Goal: Contribute content: Contribute content

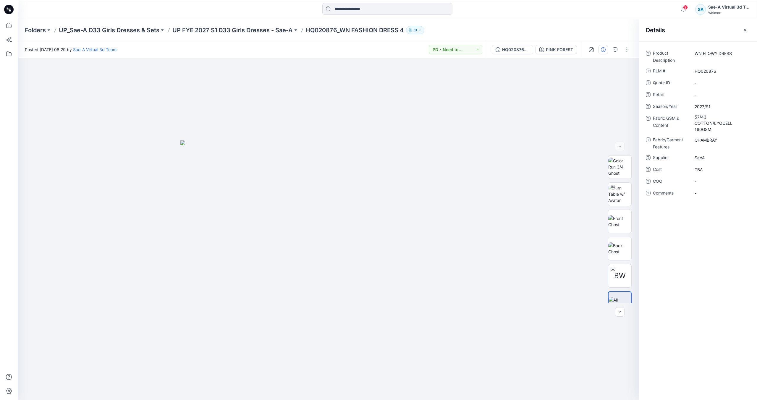
drag, startPoint x: 8, startPoint y: 9, endPoint x: 0, endPoint y: 12, distance: 8.1
click at [8, 9] on icon at bounding box center [8, 9] width 2 height 0
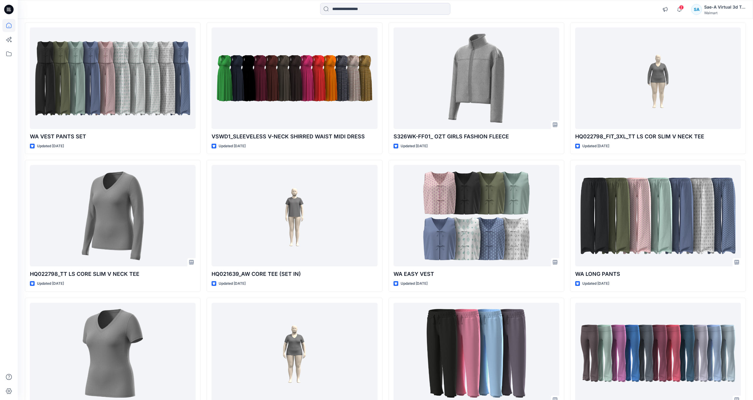
scroll to position [531, 0]
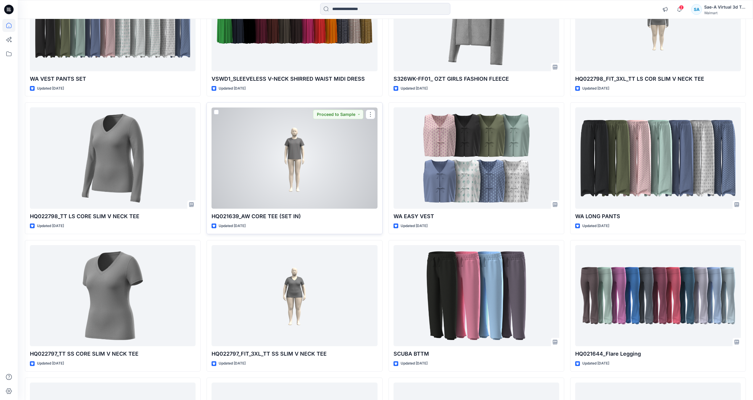
click at [267, 206] on div at bounding box center [294, 157] width 166 height 101
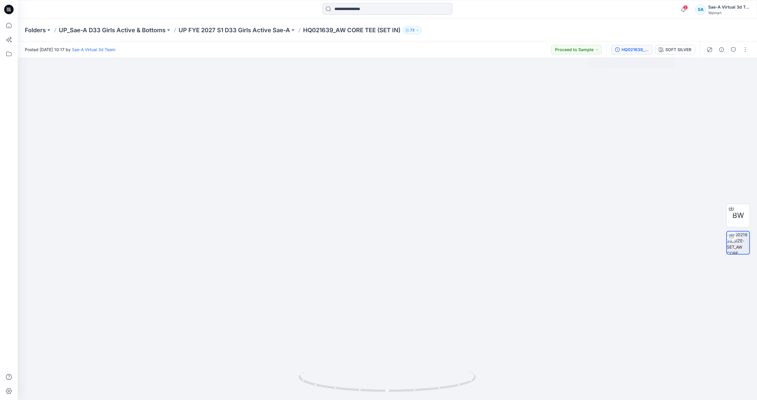
click at [633, 54] on button "HQ021639_SIZE-SET_AW CORE TEE_SAEA 090825" at bounding box center [631, 49] width 41 height 9
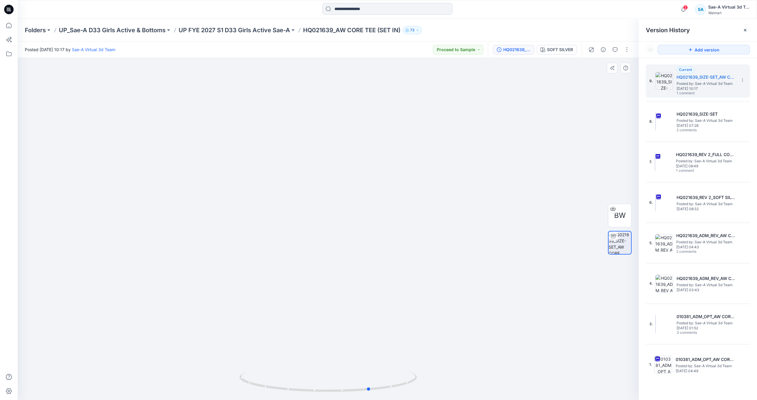
drag, startPoint x: 395, startPoint y: 385, endPoint x: 437, endPoint y: 376, distance: 43.0
click at [437, 376] on div at bounding box center [328, 229] width 621 height 342
drag, startPoint x: 401, startPoint y: 377, endPoint x: 385, endPoint y: 383, distance: 16.8
click at [385, 383] on icon at bounding box center [329, 382] width 179 height 22
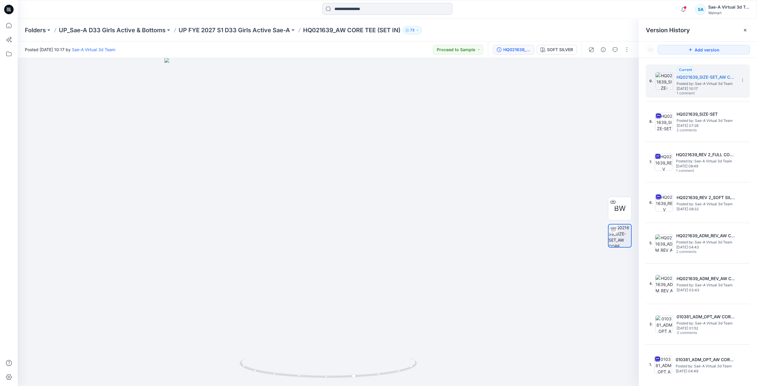
click at [352, 10] on input at bounding box center [387, 9] width 130 height 12
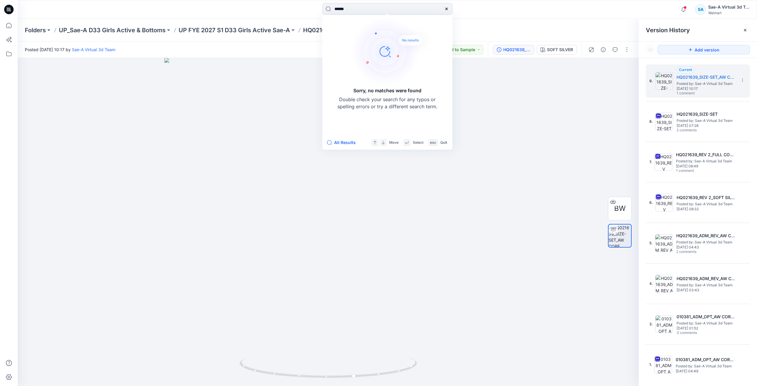
type input "******"
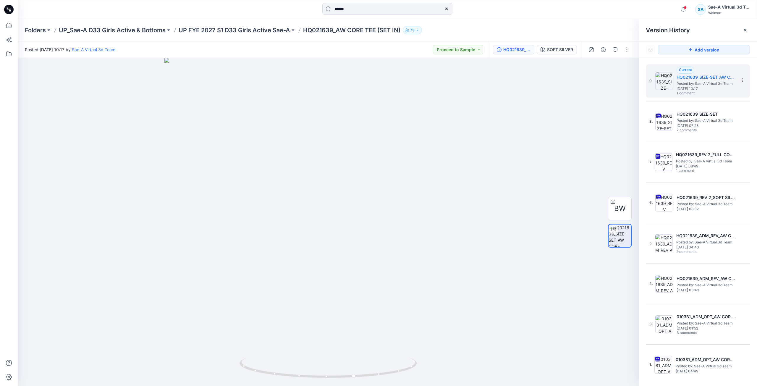
click at [7, 10] on icon at bounding box center [8, 9] width 9 height 9
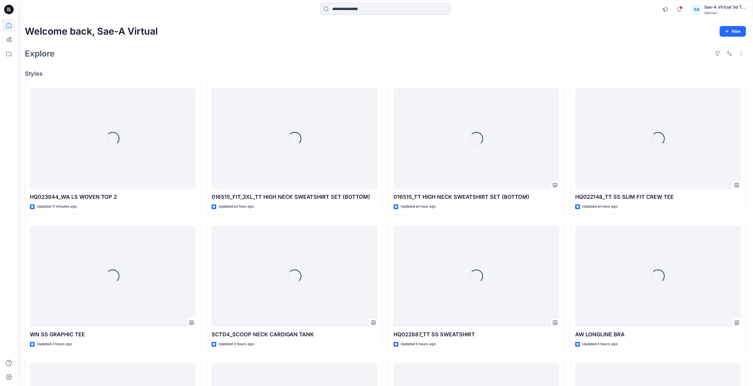
click at [343, 11] on input at bounding box center [385, 9] width 130 height 12
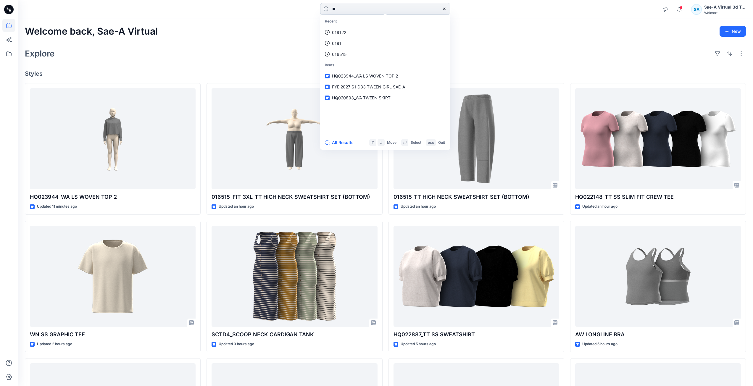
type input "*"
type input "*******"
click at [360, 30] on span "TEE DRESS" at bounding box center [360, 32] width 22 height 5
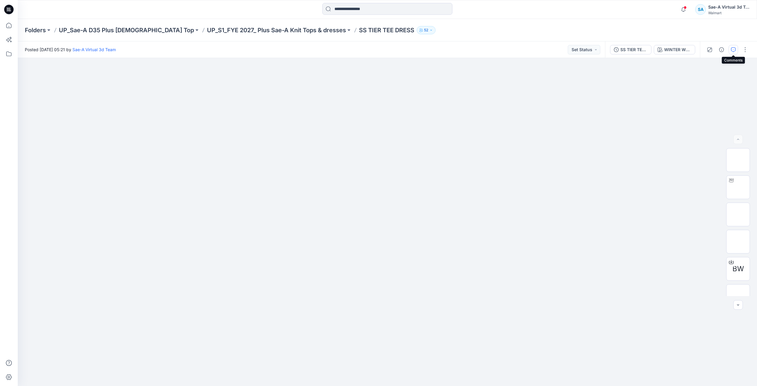
click at [734, 51] on icon "button" at bounding box center [733, 49] width 5 height 5
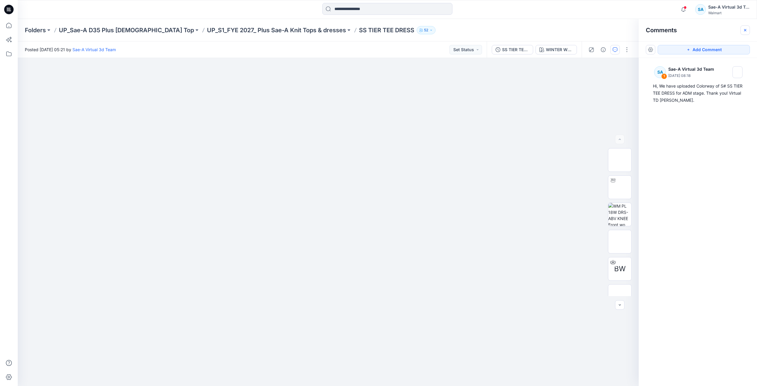
click at [746, 30] on icon "button" at bounding box center [745, 30] width 2 height 2
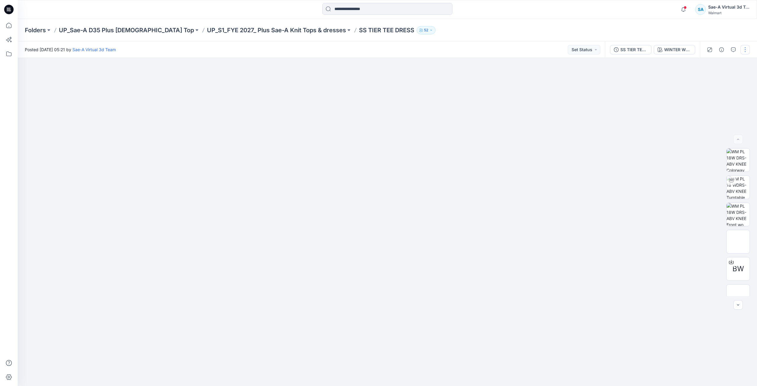
click at [746, 49] on button "button" at bounding box center [745, 49] width 9 height 9
click at [705, 80] on p "Edit" at bounding box center [707, 80] width 7 height 6
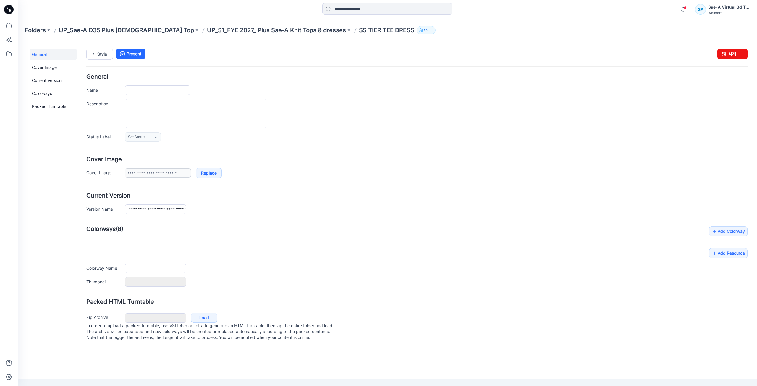
type input "**********"
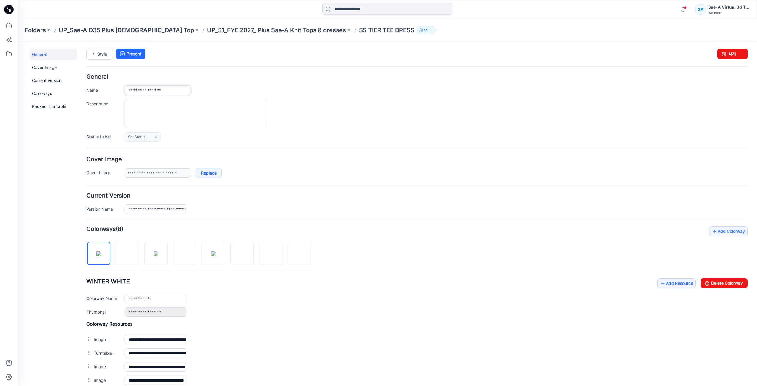
click at [127, 91] on input "**********" at bounding box center [158, 89] width 66 height 9
type input "**********"
click at [214, 58] on ul "Style Present" at bounding box center [416, 54] width 661 height 11
click at [106, 56] on link "Style" at bounding box center [99, 54] width 27 height 11
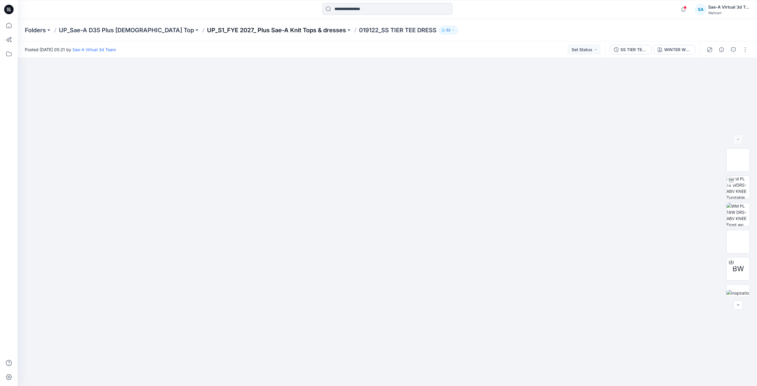
click at [280, 33] on p "UP_S1_FYE 2027_ Plus Sae-A Knit Tops & dresses" at bounding box center [276, 30] width 139 height 8
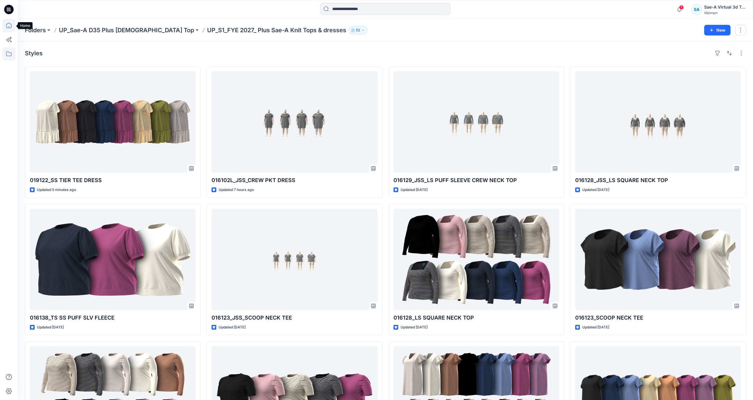
click at [12, 27] on icon at bounding box center [8, 25] width 5 height 5
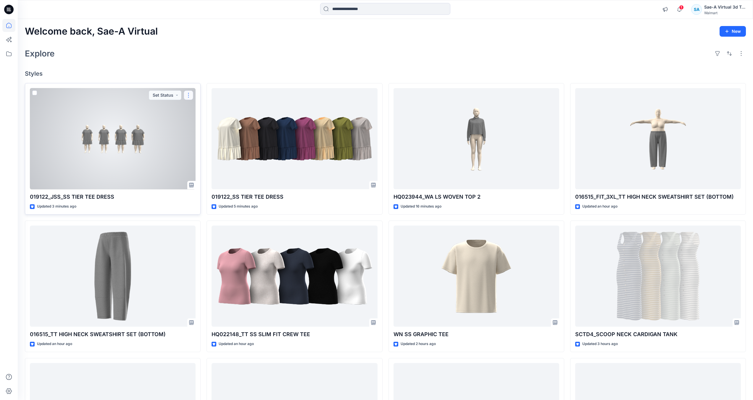
click at [190, 98] on button "button" at bounding box center [188, 95] width 9 height 9
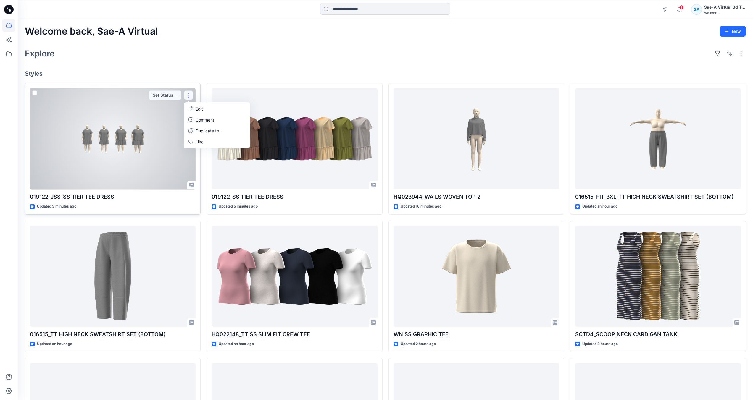
click at [100, 174] on div at bounding box center [113, 138] width 166 height 101
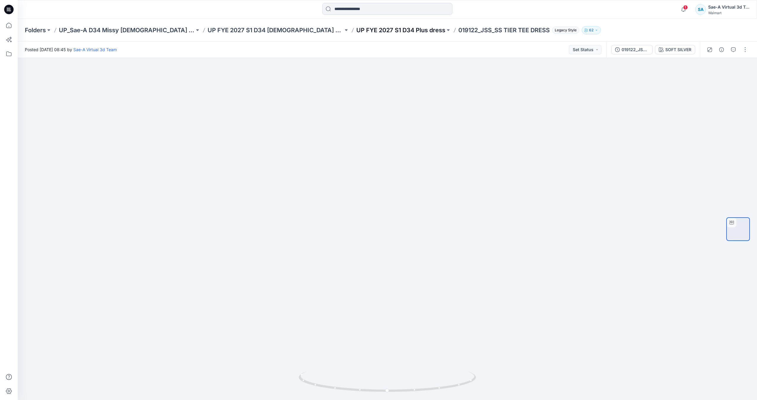
click at [356, 31] on p "UP FYE 2027 S1 D34 Plus dress" at bounding box center [400, 30] width 89 height 8
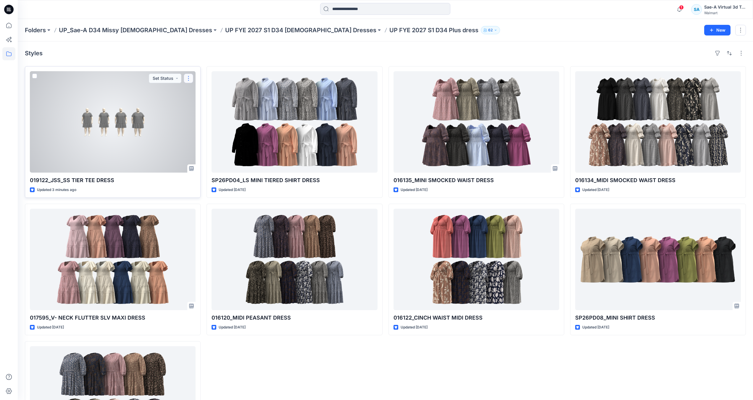
click at [190, 78] on button "button" at bounding box center [188, 78] width 9 height 9
click at [210, 116] on p "Duplicate to..." at bounding box center [209, 114] width 27 height 6
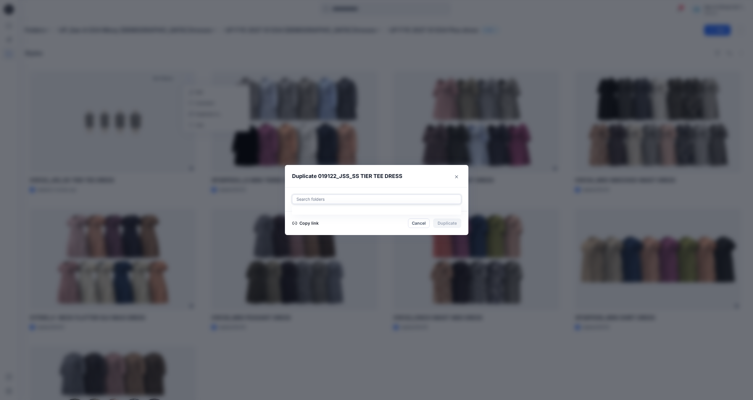
click at [351, 200] on div at bounding box center [376, 199] width 161 height 7
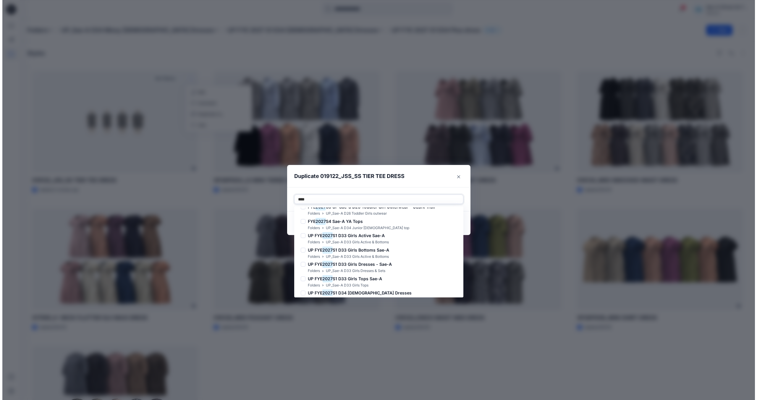
scroll to position [270, 0]
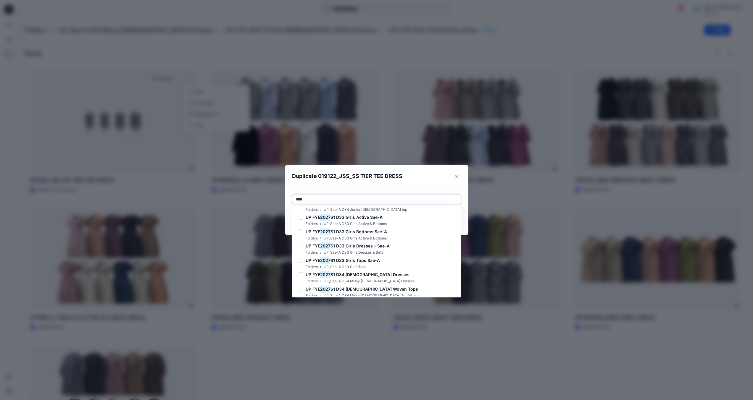
type input "****"
click at [333, 44] on div "Duplicate 019122_JSS_SS TIER TEE DRESS Use Up and Down to choose options, press…" at bounding box center [376, 200] width 753 height 400
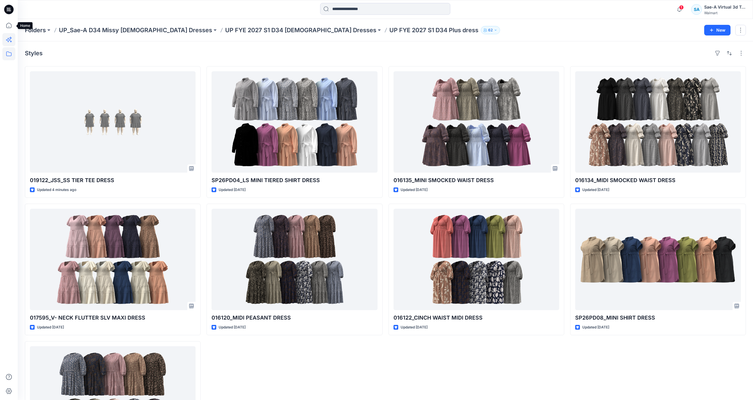
drag, startPoint x: 12, startPoint y: 21, endPoint x: 14, endPoint y: 40, distance: 19.7
click at [12, 21] on icon at bounding box center [8, 25] width 13 height 13
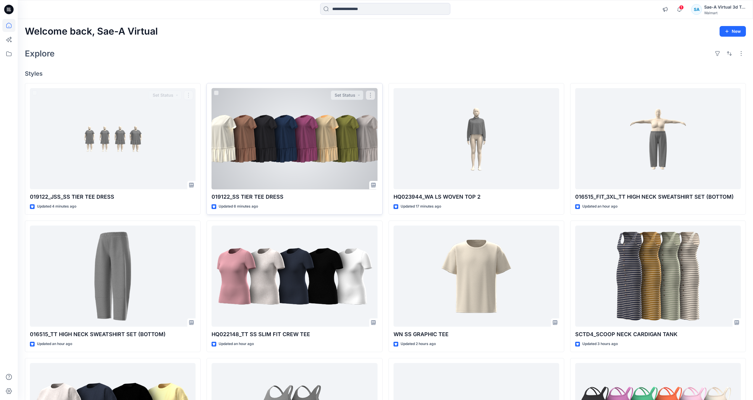
click at [228, 151] on div at bounding box center [294, 138] width 166 height 101
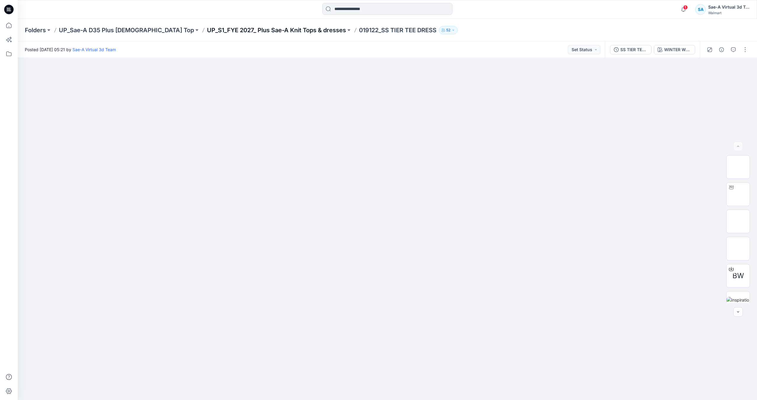
drag, startPoint x: 302, startPoint y: 29, endPoint x: 166, endPoint y: 26, distance: 136.4
click at [166, 26] on div "Folders UP_Sae-A D35 Plus Ladies Top UP_S1_FYE 2027_ Plus Sae-A Knit Tops & dre…" at bounding box center [364, 30] width 679 height 8
click at [207, 30] on p "UP_S1_FYE 2027_ Plus Sae-A Knit Tops & dresses" at bounding box center [276, 30] width 139 height 8
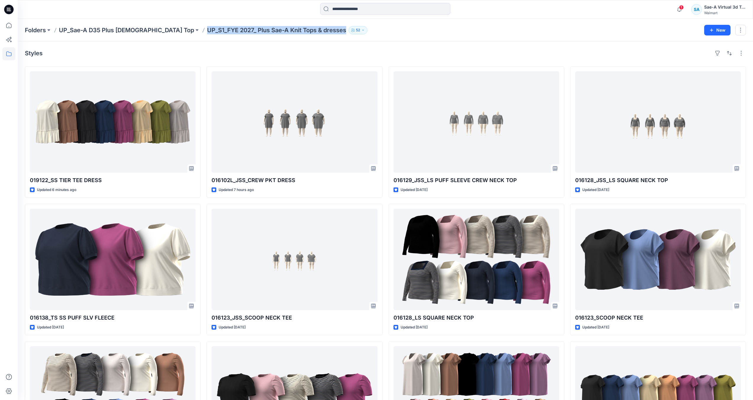
drag, startPoint x: 159, startPoint y: 32, endPoint x: 300, endPoint y: 34, distance: 141.4
click at [300, 34] on div "Folders UP_Sae-A D35 Plus Ladies Top UP_S1_FYE 2027_ Plus Sae-A Knit Tops & dre…" at bounding box center [385, 30] width 735 height 22
copy p "UP_S1_FYE 2027_ Plus Sae-A Knit Tops & dresses"
click at [12, 19] on icon at bounding box center [8, 25] width 13 height 13
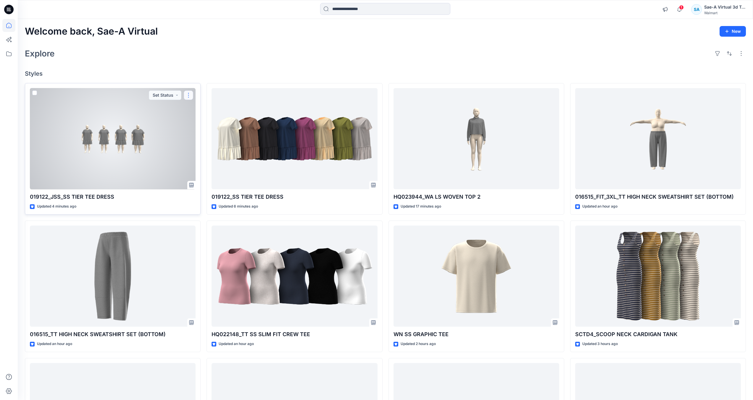
click at [190, 98] on button "button" at bounding box center [188, 95] width 9 height 9
click at [202, 133] on p "Duplicate to..." at bounding box center [209, 131] width 27 height 6
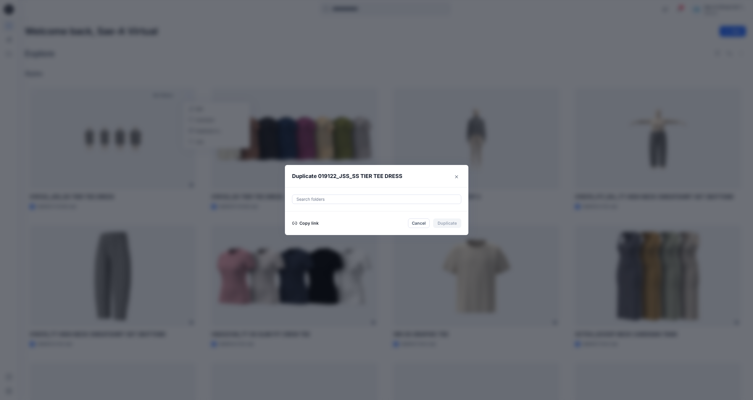
click at [328, 198] on div at bounding box center [376, 199] width 161 height 7
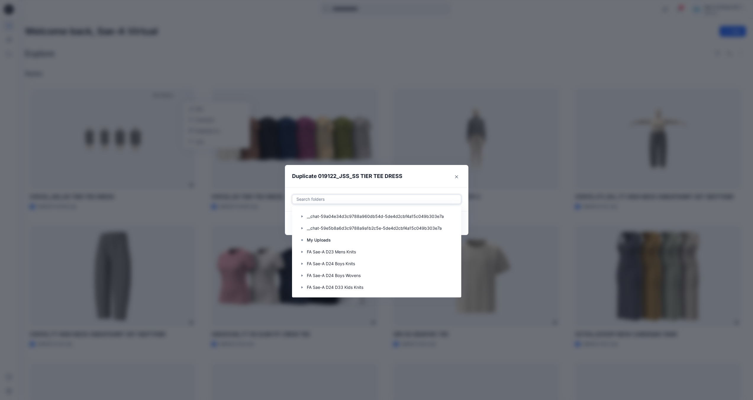
paste input "**********"
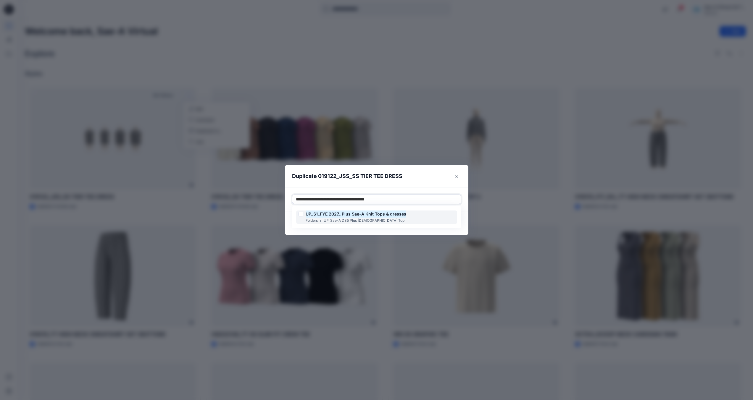
click at [303, 216] on div at bounding box center [300, 214] width 5 height 5
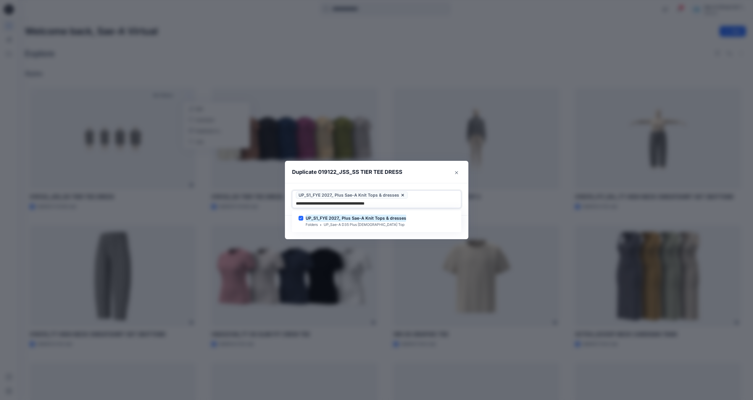
type input "**********"
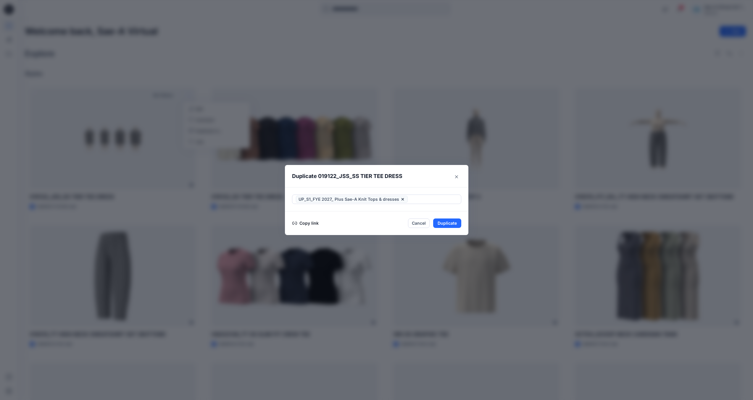
click at [407, 234] on footer "Copy link Cancel Duplicate" at bounding box center [376, 223] width 183 height 24
click at [447, 223] on button "Duplicate" at bounding box center [447, 223] width 28 height 9
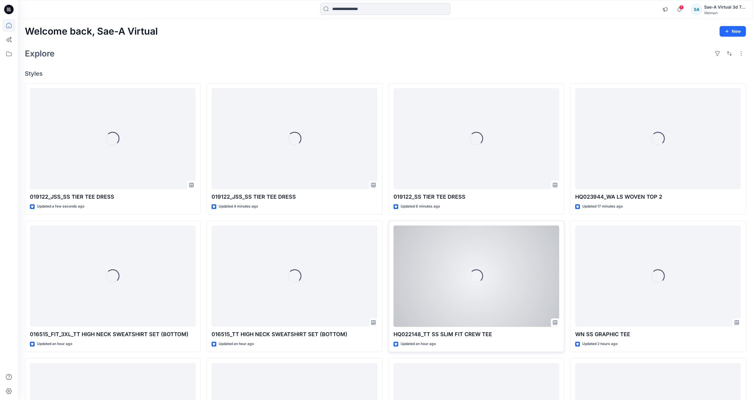
click at [448, 223] on div "Loading... HQ022148_TT SS SLIM FIT CREW TEE Updated an hour ago Set Status" at bounding box center [476, 287] width 176 height 132
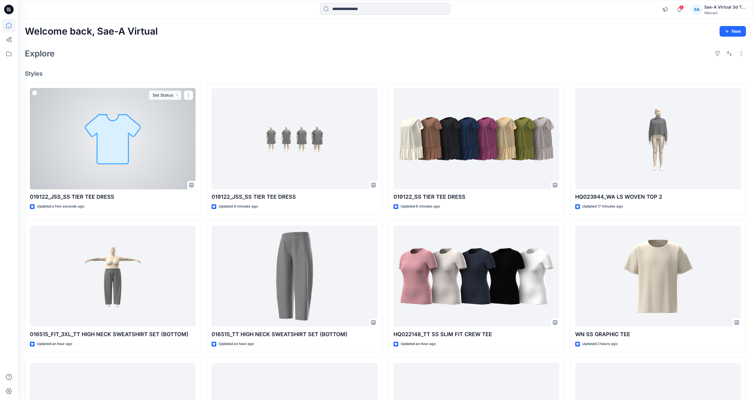
click at [129, 156] on div at bounding box center [113, 138] width 166 height 101
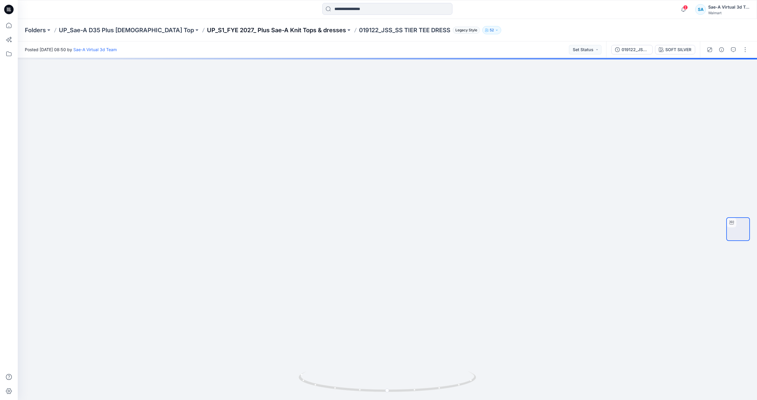
click at [268, 28] on p "UP_S1_FYE 2027_ Plus Sae-A Knit Tops & dresses" at bounding box center [276, 30] width 139 height 8
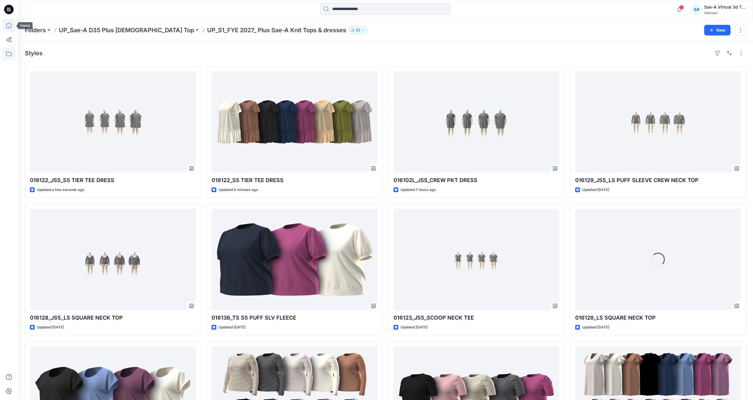
click at [6, 22] on icon at bounding box center [8, 25] width 13 height 13
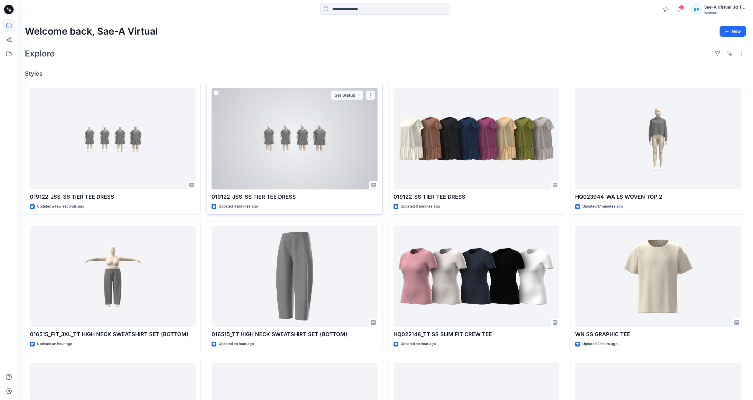
click at [371, 96] on button "button" at bounding box center [370, 95] width 9 height 9
click at [389, 111] on button "Edit" at bounding box center [399, 109] width 64 height 11
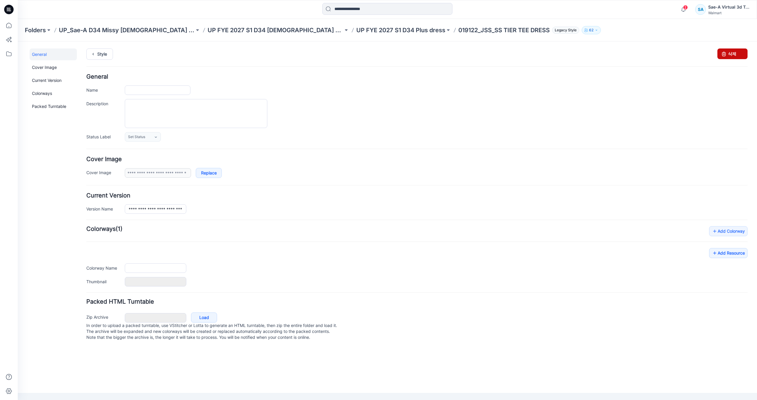
type input "**********"
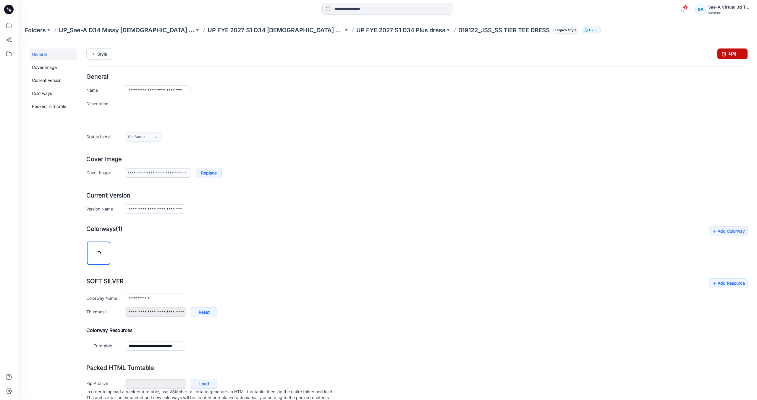
drag, startPoint x: 739, startPoint y: 55, endPoint x: 422, endPoint y: 72, distance: 317.5
click at [739, 55] on link "삭제" at bounding box center [733, 54] width 30 height 11
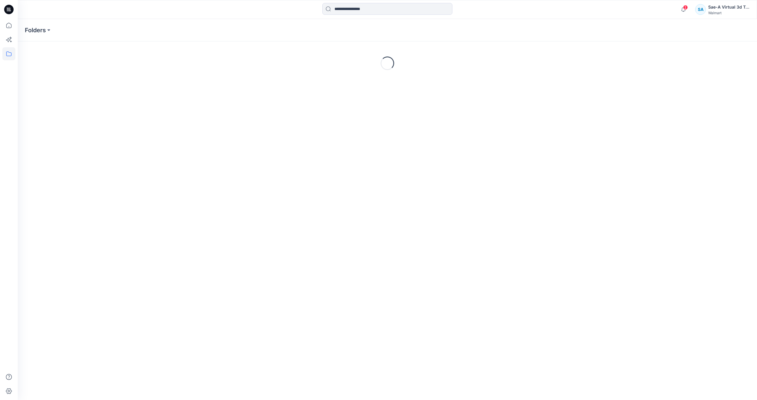
click at [12, 10] on icon at bounding box center [8, 9] width 9 height 9
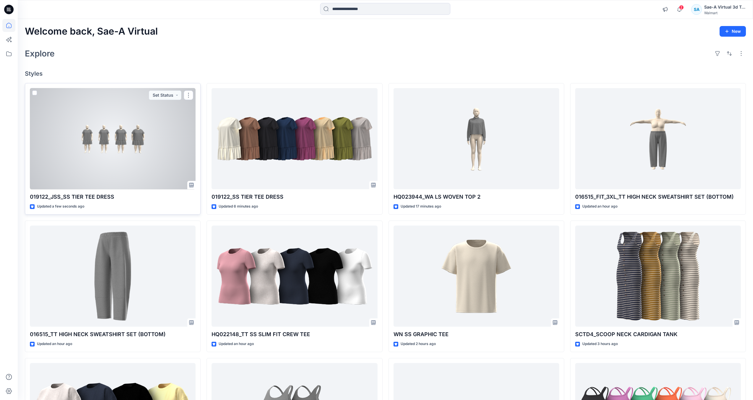
click at [163, 157] on div at bounding box center [113, 138] width 166 height 101
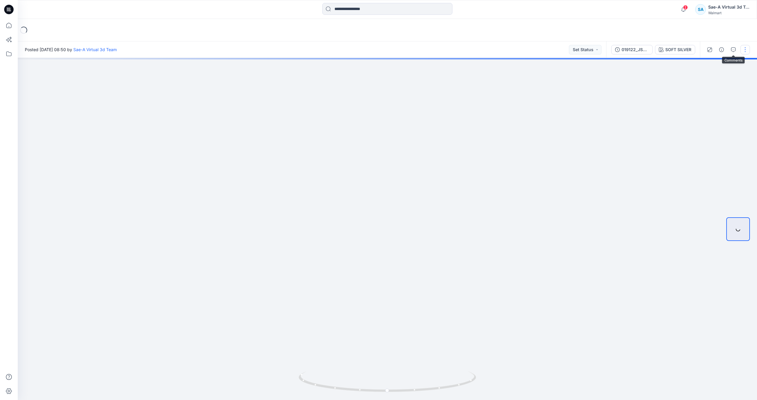
click at [743, 49] on button "button" at bounding box center [745, 49] width 9 height 9
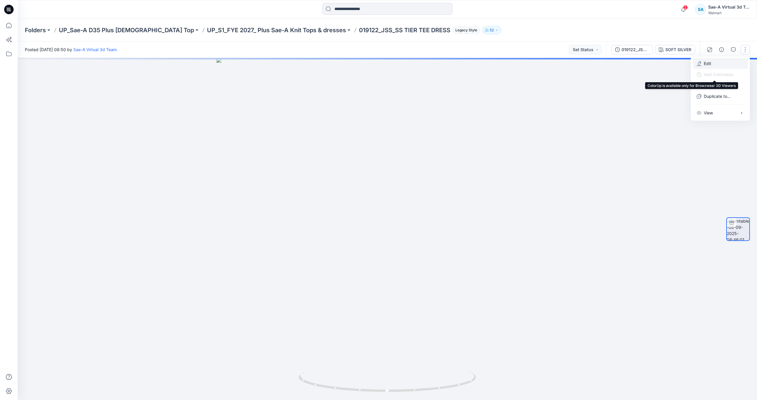
click at [712, 64] on button "Edit" at bounding box center [720, 63] width 54 height 11
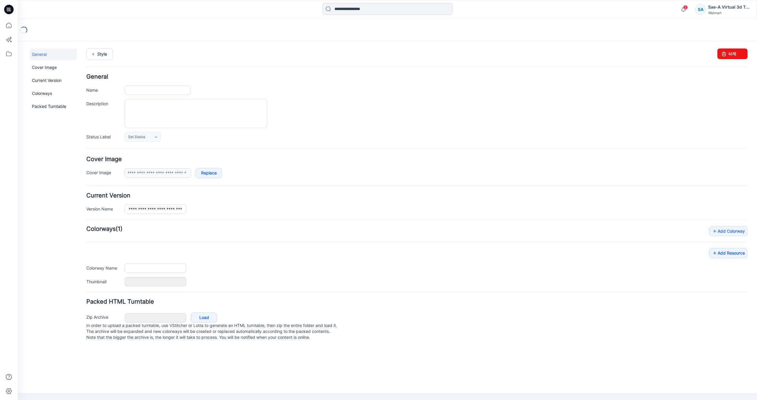
type input "**********"
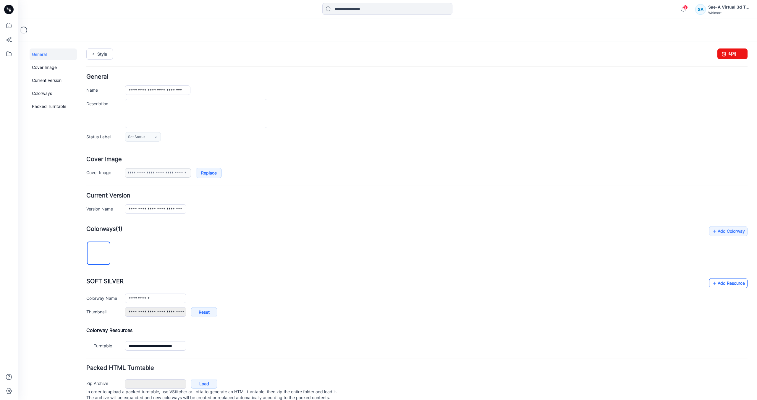
click at [723, 283] on link "Add Resource" at bounding box center [728, 283] width 38 height 10
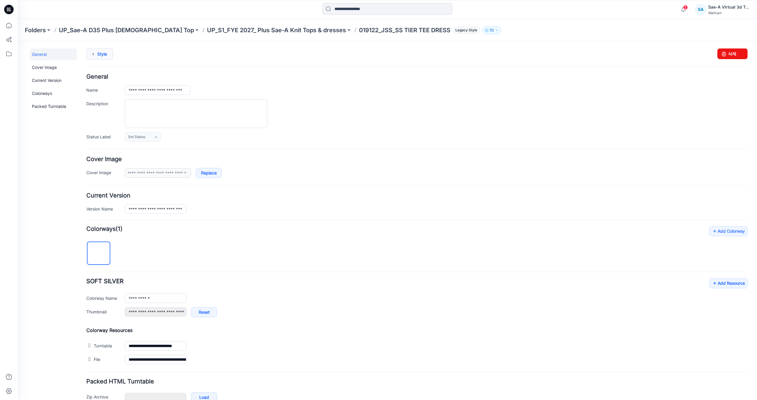
click at [101, 55] on link "Style" at bounding box center [99, 54] width 27 height 11
